Goal: Task Accomplishment & Management: Manage account settings

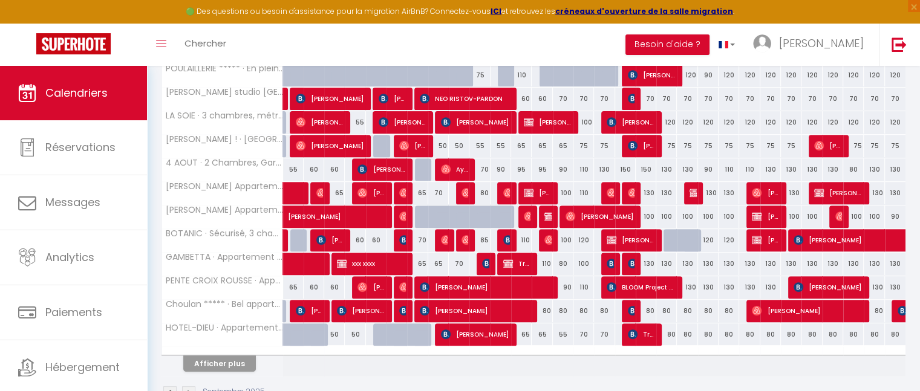
scroll to position [483, 0]
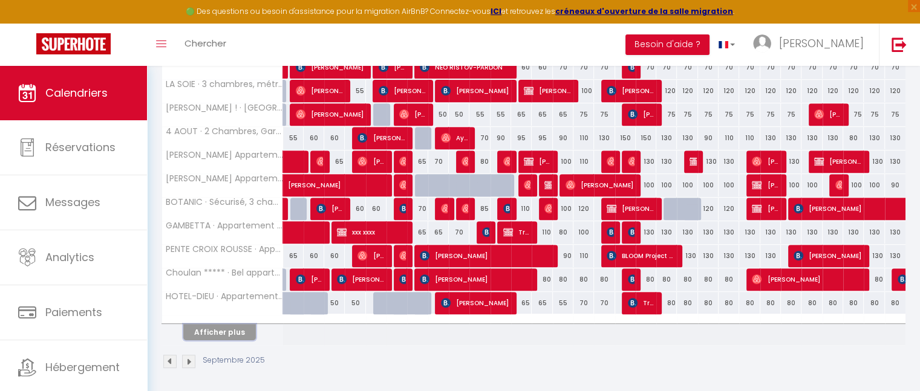
click at [230, 336] on button "Afficher plus" at bounding box center [219, 332] width 73 height 16
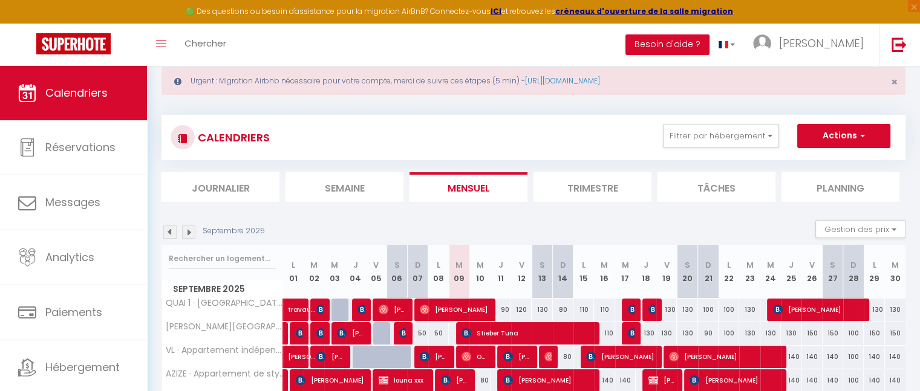
scroll to position [27, 0]
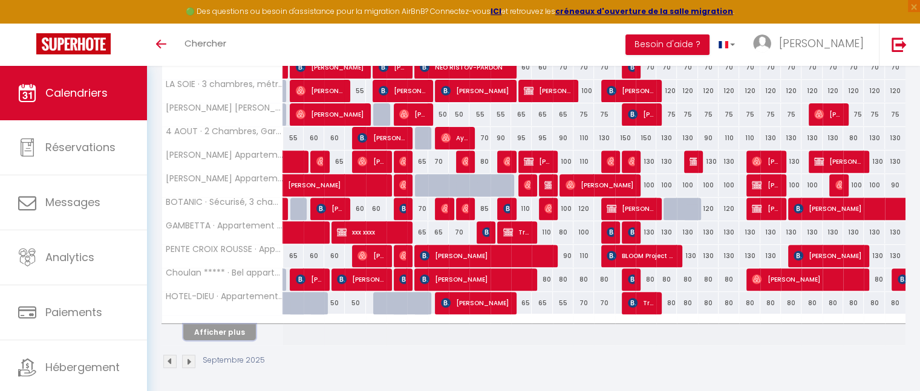
click at [246, 326] on button "Afficher plus" at bounding box center [219, 332] width 73 height 16
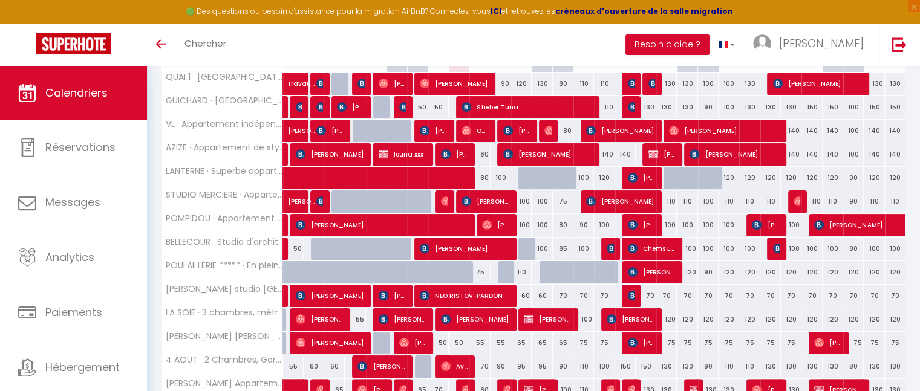
scroll to position [203, 0]
click at [480, 272] on div "75" at bounding box center [479, 272] width 21 height 22
type input "75"
type input "Mer 10 Septembre 2025"
type input "Jeu 11 Septembre 2025"
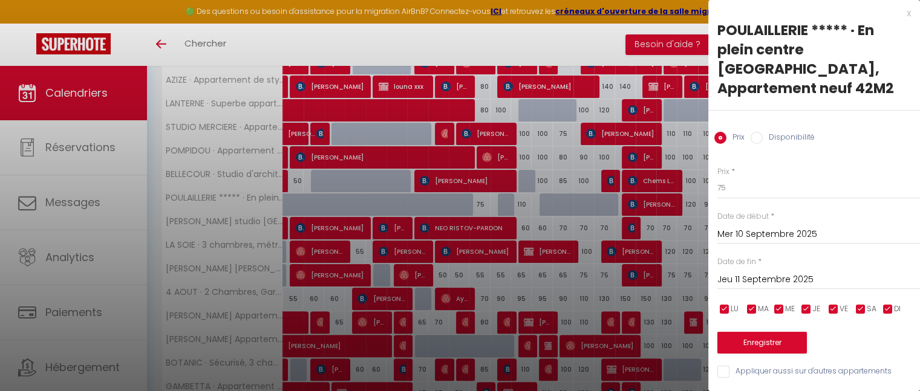
scroll to position [276, 0]
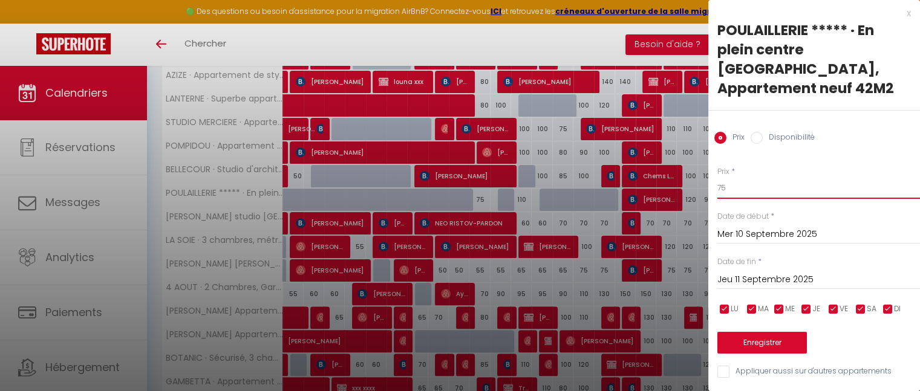
click at [736, 177] on input "75" at bounding box center [818, 188] width 203 height 22
type input "70"
click at [771, 332] on button "Enregistrer" at bounding box center [762, 343] width 90 height 22
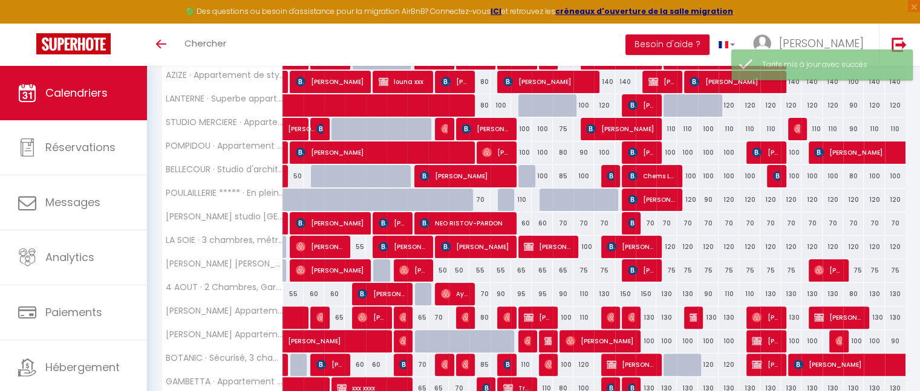
click at [485, 317] on div "80" at bounding box center [479, 318] width 21 height 22
type input "80"
type input "Mer 10 Septembre 2025"
type input "Jeu 11 Septembre 2025"
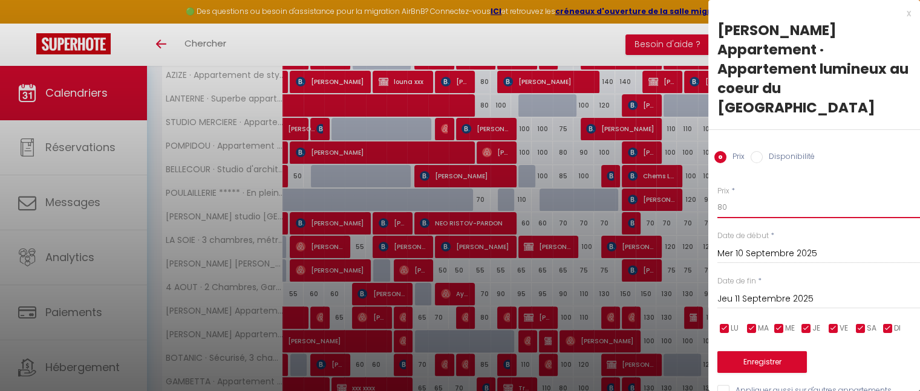
click at [728, 197] on input "80" at bounding box center [818, 208] width 203 height 22
type input "8"
type input "70"
click at [754, 351] on button "Enregistrer" at bounding box center [762, 362] width 90 height 22
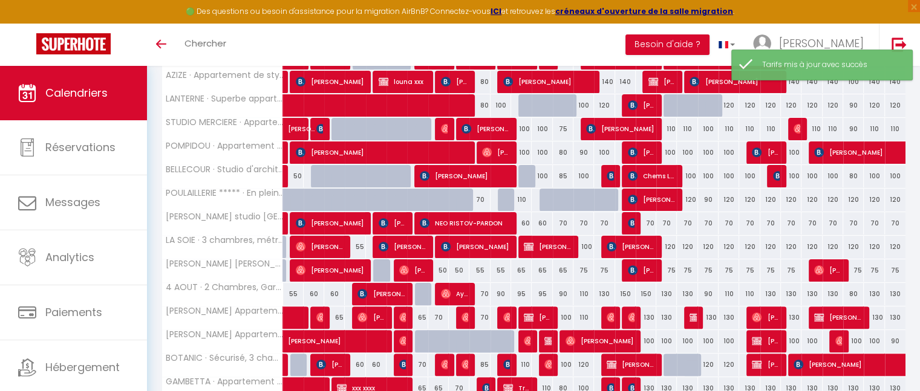
click at [484, 364] on div "85" at bounding box center [479, 365] width 21 height 22
type input "85"
type input "Mer 10 Septembre 2025"
type input "Jeu 11 Septembre 2025"
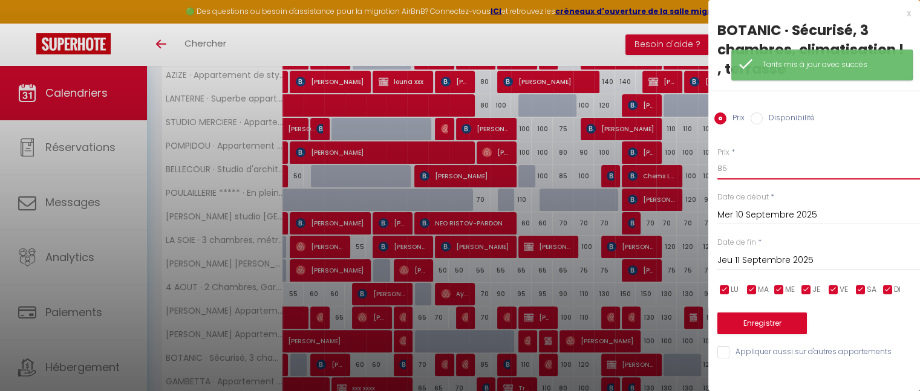
click at [790, 171] on input "85" at bounding box center [818, 169] width 203 height 22
type input "8"
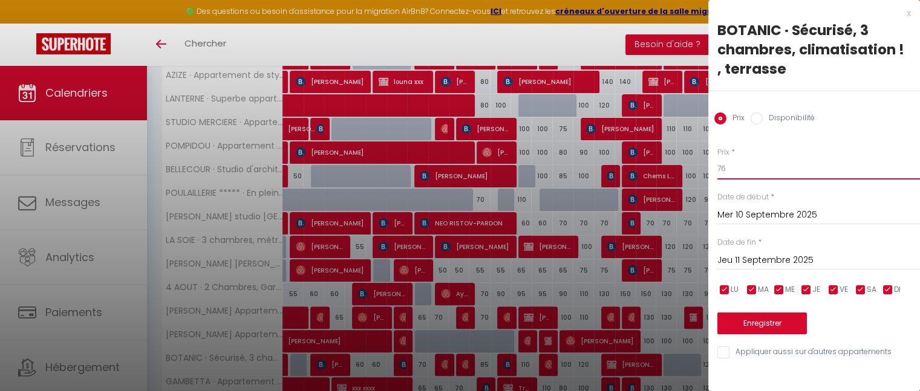
type input "76"
click at [767, 327] on button "Enregistrer" at bounding box center [762, 324] width 90 height 22
